Goal: Navigation & Orientation: Find specific page/section

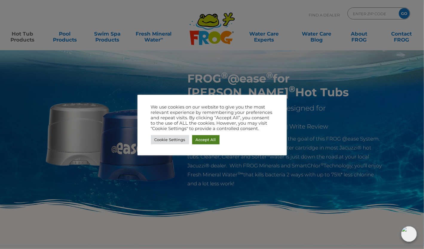
click at [206, 138] on link "Accept All" at bounding box center [205, 139] width 27 height 9
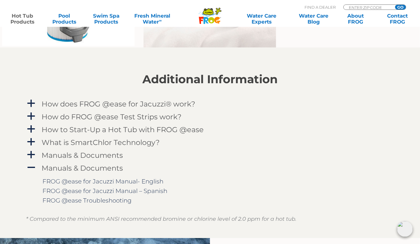
scroll to position [598, 0]
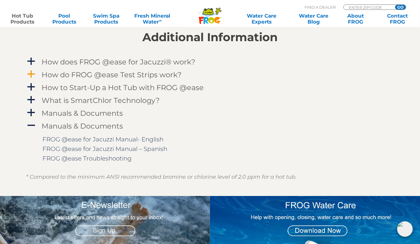
click at [28, 73] on span "a" at bounding box center [31, 74] width 9 height 9
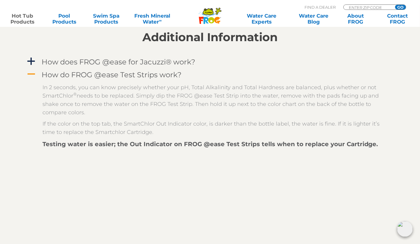
click at [28, 73] on span "A" at bounding box center [31, 74] width 9 height 9
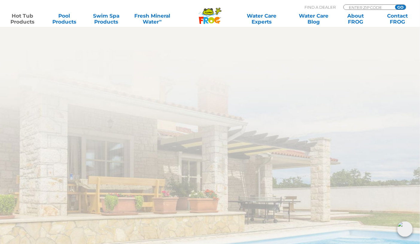
scroll to position [1793, 0]
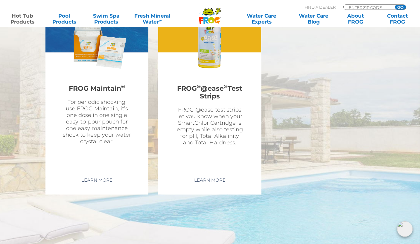
click at [212, 82] on h2 "FROG ® @ease ® Test Strips" at bounding box center [210, 93] width 70 height 22
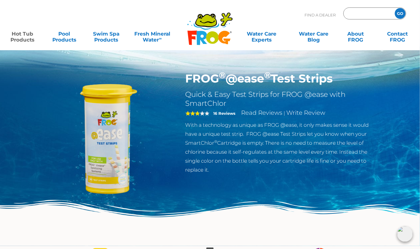
click at [363, 15] on input "Zip Code Form" at bounding box center [368, 13] width 40 height 9
type input "98007"
click at [396, 13] on input "GO" at bounding box center [399, 13] width 11 height 11
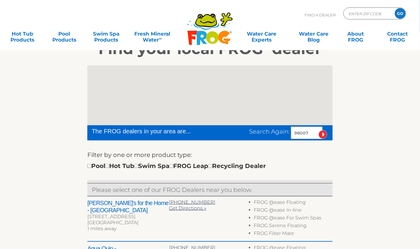
scroll to position [90, 0]
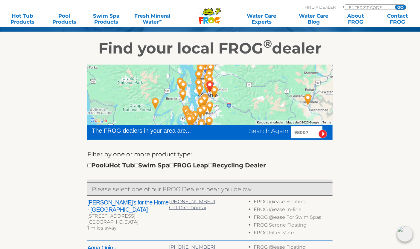
click at [109, 166] on input "checkbox" at bounding box center [107, 165] width 4 height 4
checkbox input "true"
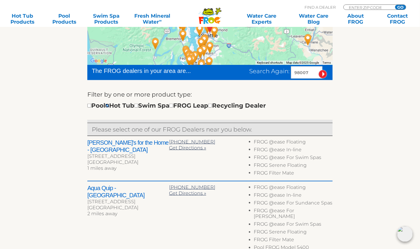
scroll to position [179, 0]
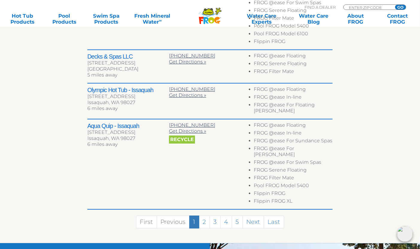
scroll to position [394, 0]
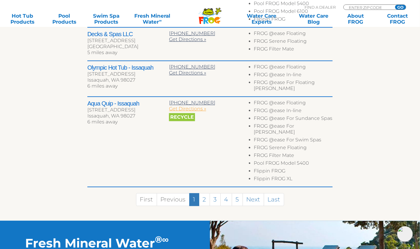
click at [186, 106] on span "Get Directions »" at bounding box center [187, 109] width 37 height 6
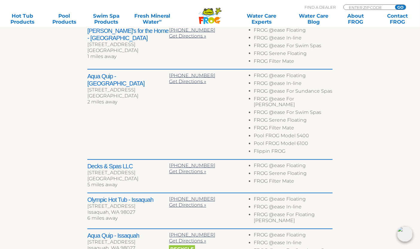
scroll to position [244, 0]
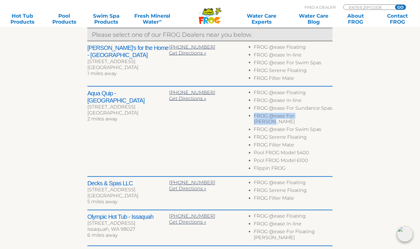
drag, startPoint x: 315, startPoint y: 114, endPoint x: 252, endPoint y: 120, distance: 63.6
click at [252, 120] on ul "FROG @ease Floating FROG @ease In-line FROG @ease For Sundance Spas FROG @ease …" at bounding box center [292, 132] width 82 height 84
copy li "FROG @ease For Jacuzzi"
